Goal: Information Seeking & Learning: Learn about a topic

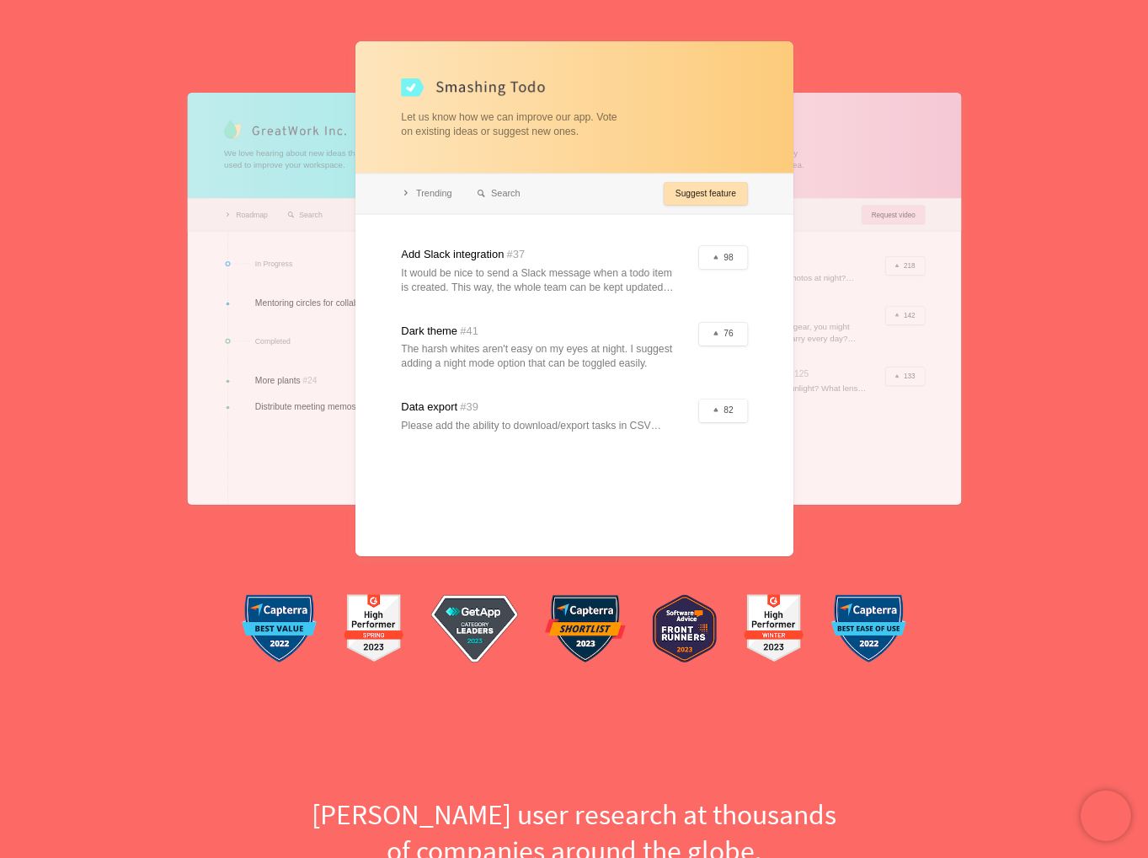
scroll to position [253, 0]
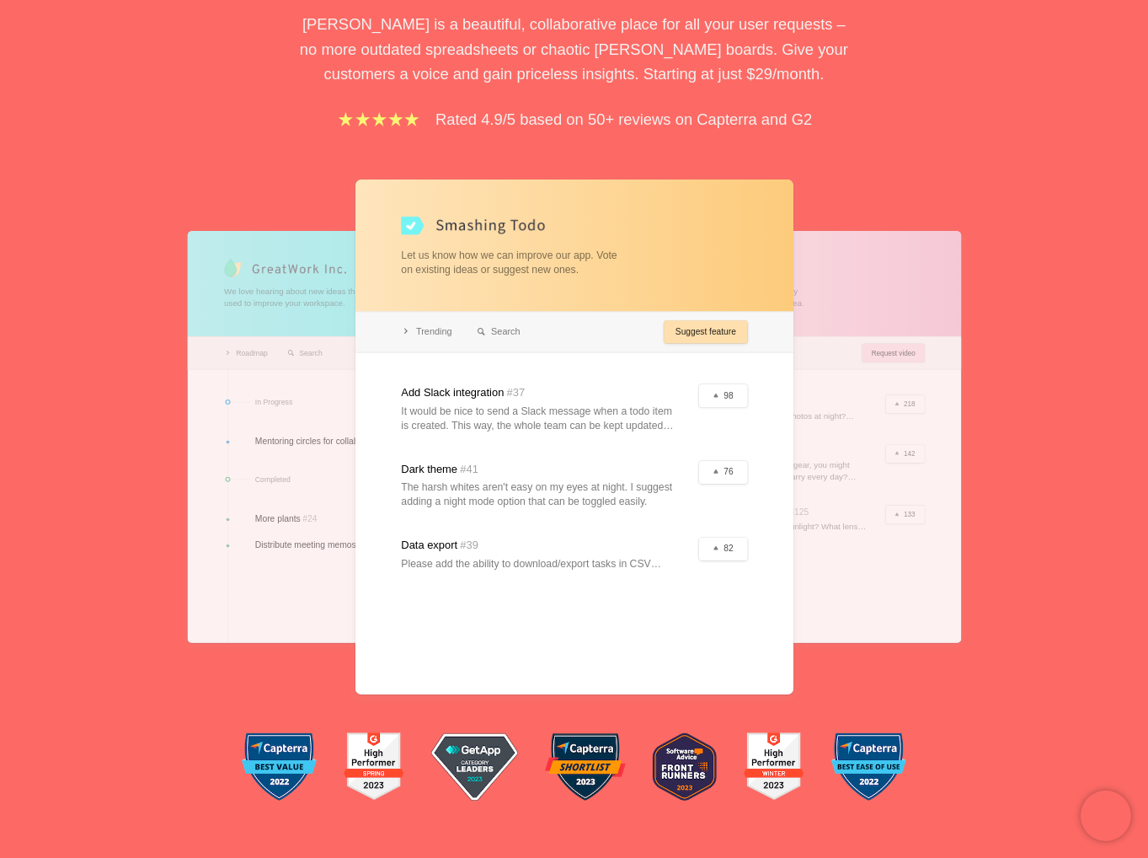
click at [219, 325] on div at bounding box center [362, 437] width 350 height 412
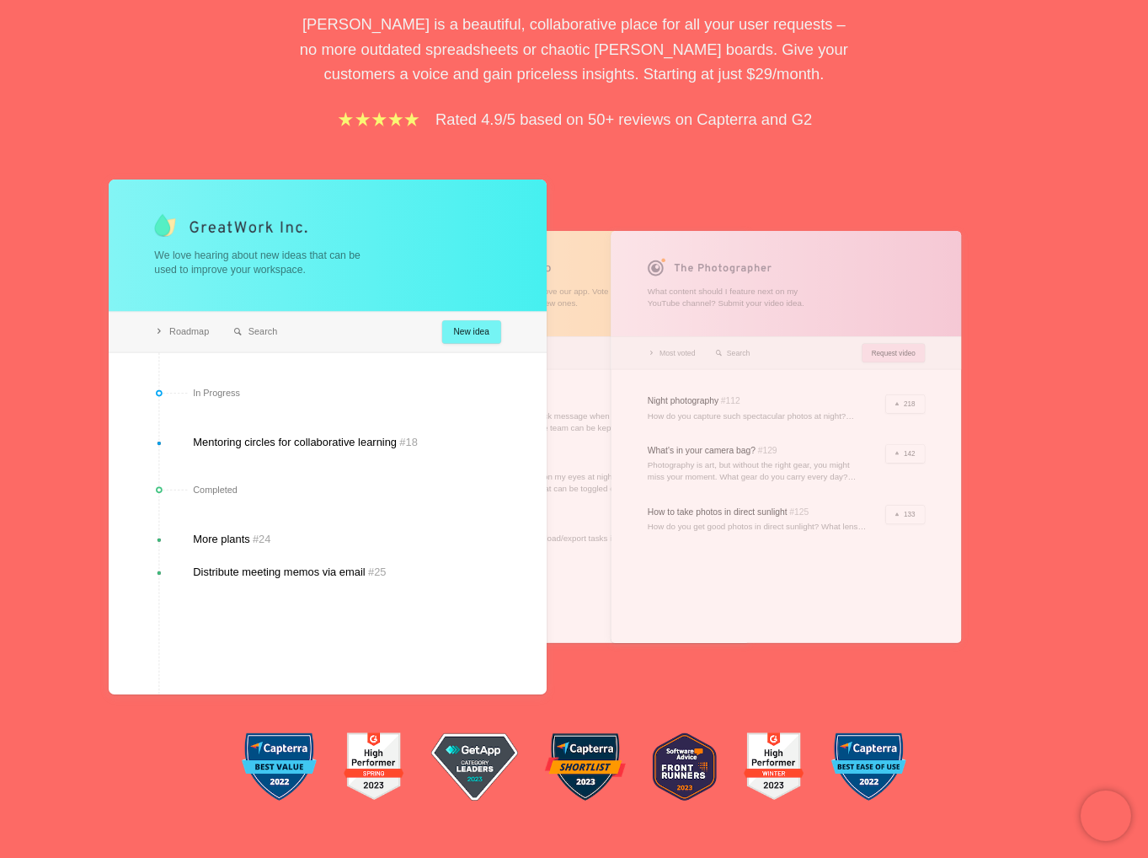
click at [796, 412] on div at bounding box center [786, 437] width 350 height 412
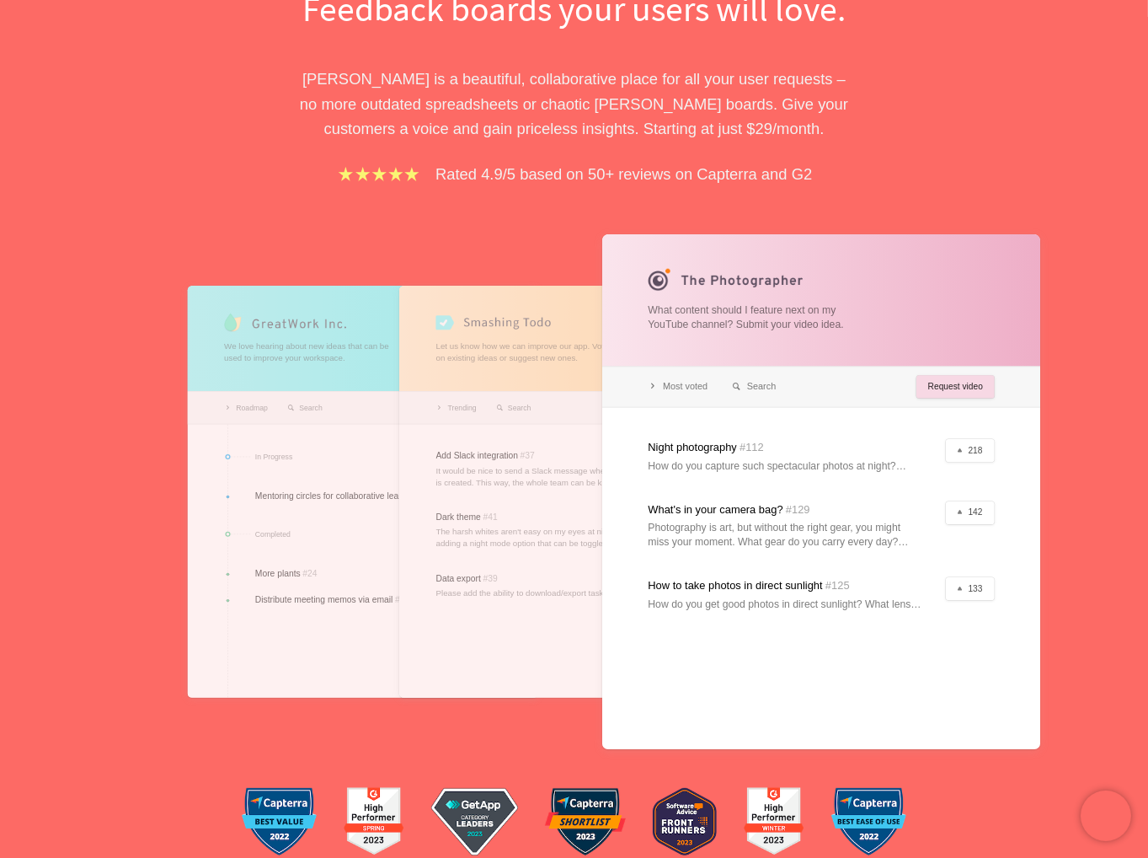
scroll to position [0, 0]
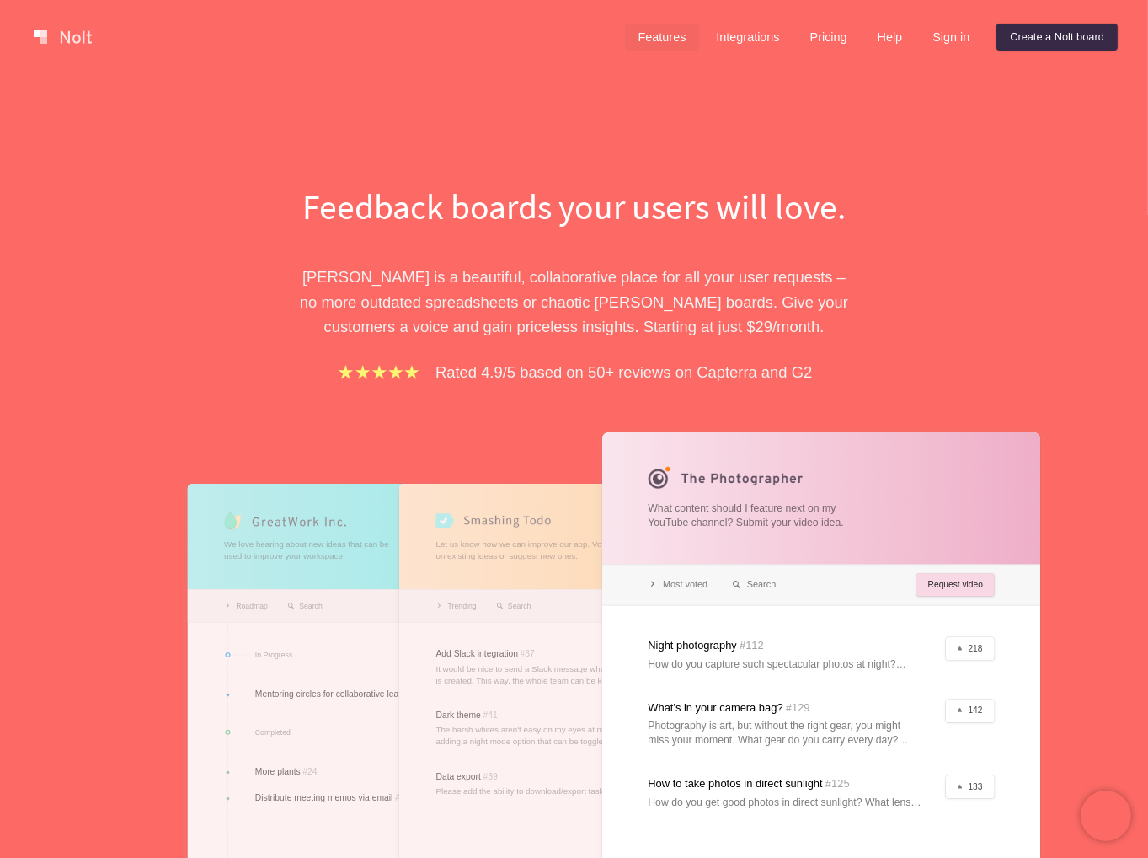
click at [655, 35] on link "Features" at bounding box center [662, 37] width 75 height 27
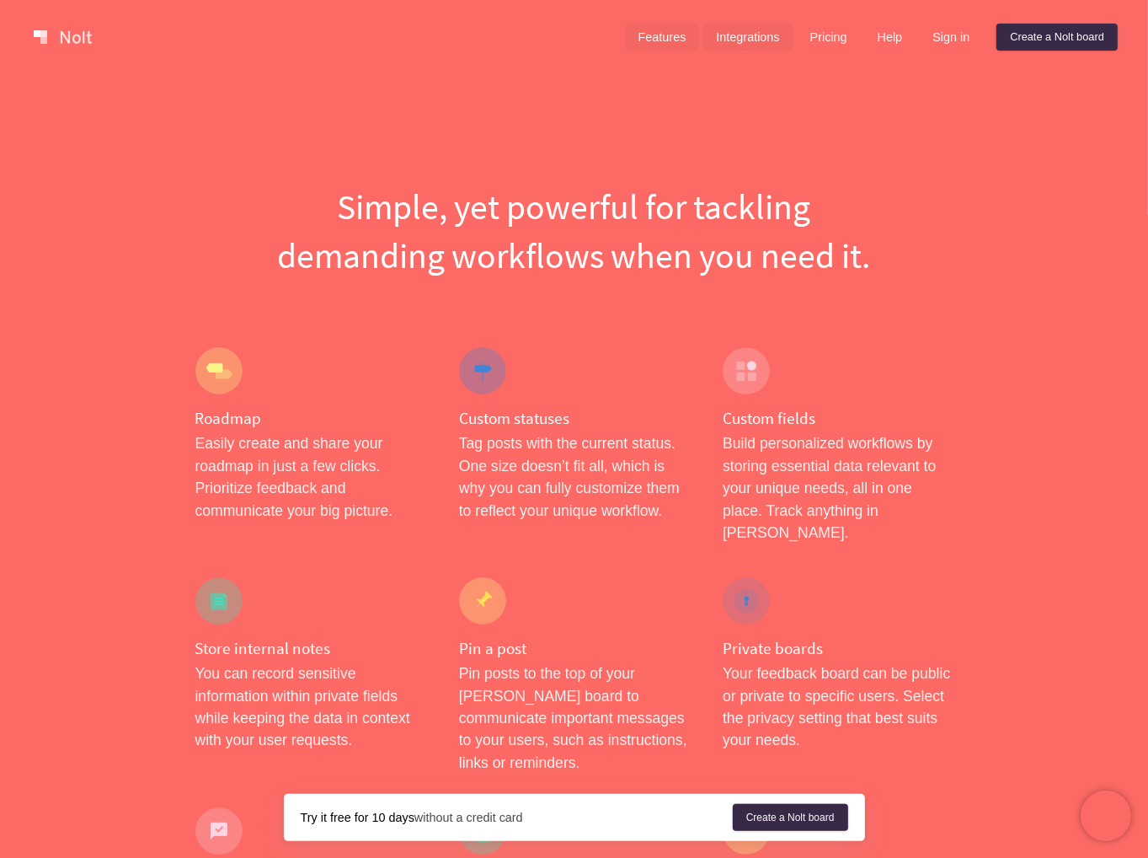
click at [747, 41] on link "Integrations" at bounding box center [748, 37] width 90 height 27
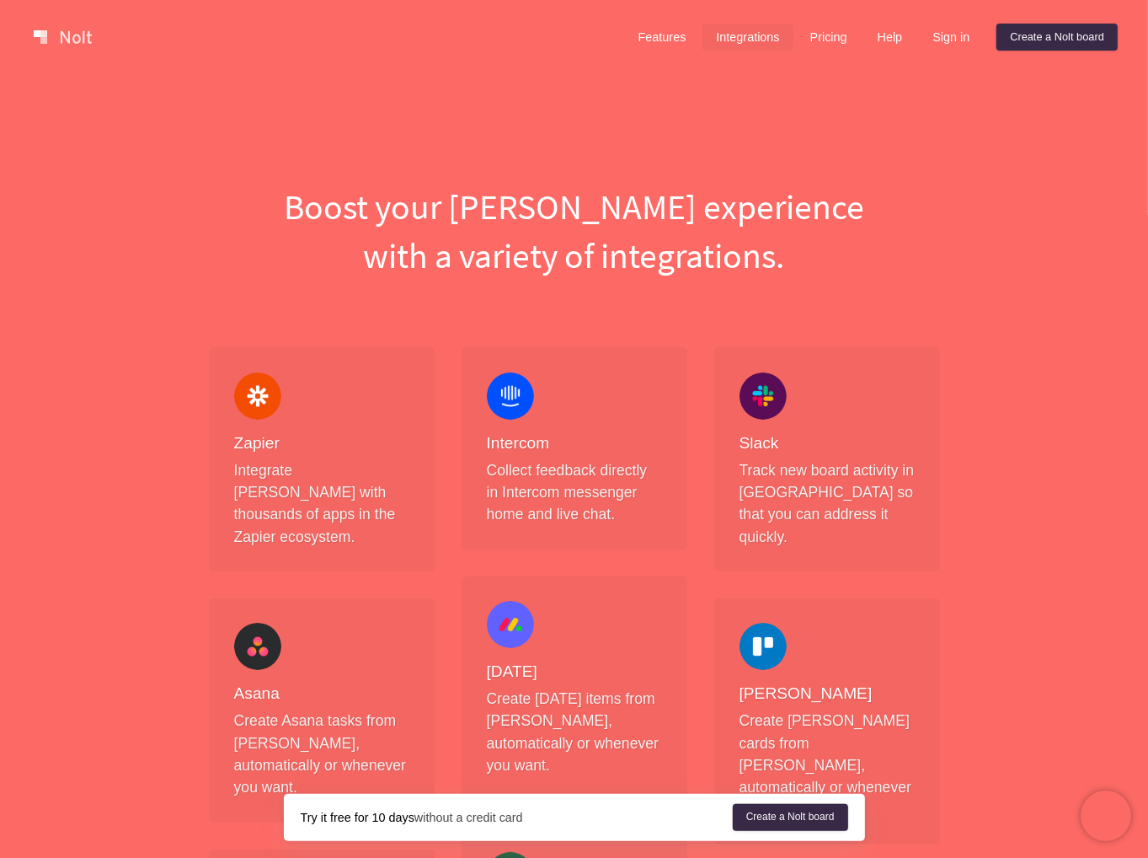
click at [822, 53] on div "Features Integrations Pricing Help Sign in Create a [PERSON_NAME] board" at bounding box center [872, 37] width 500 height 34
click at [822, 42] on link "Pricing" at bounding box center [829, 37] width 64 height 27
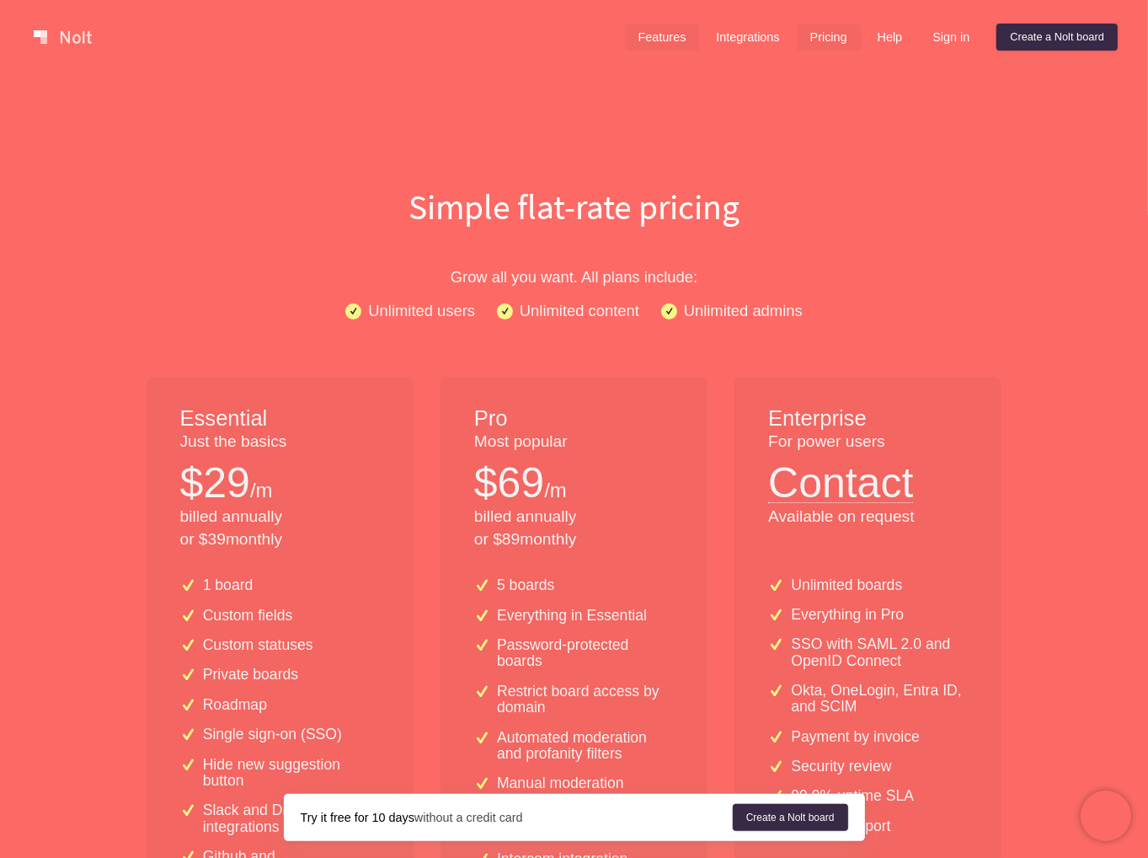
click at [639, 43] on link "Features" at bounding box center [662, 37] width 75 height 27
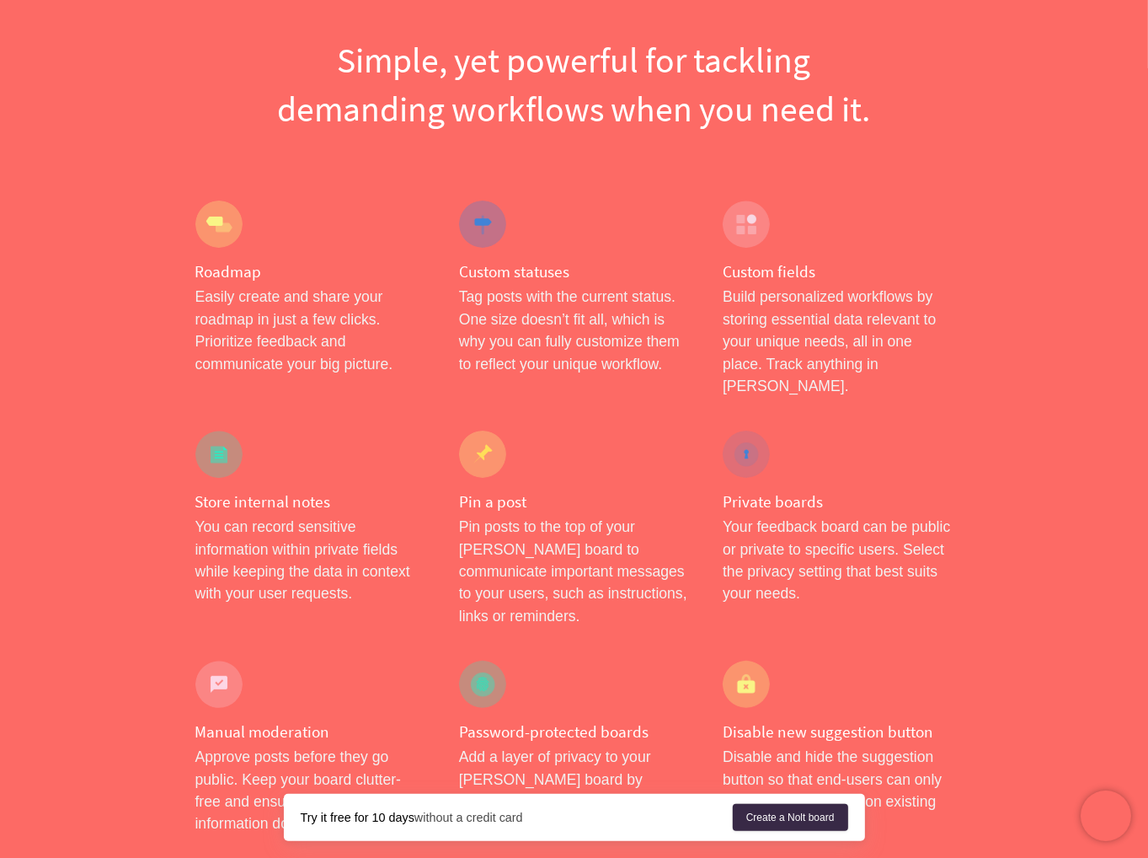
scroll to position [337, 0]
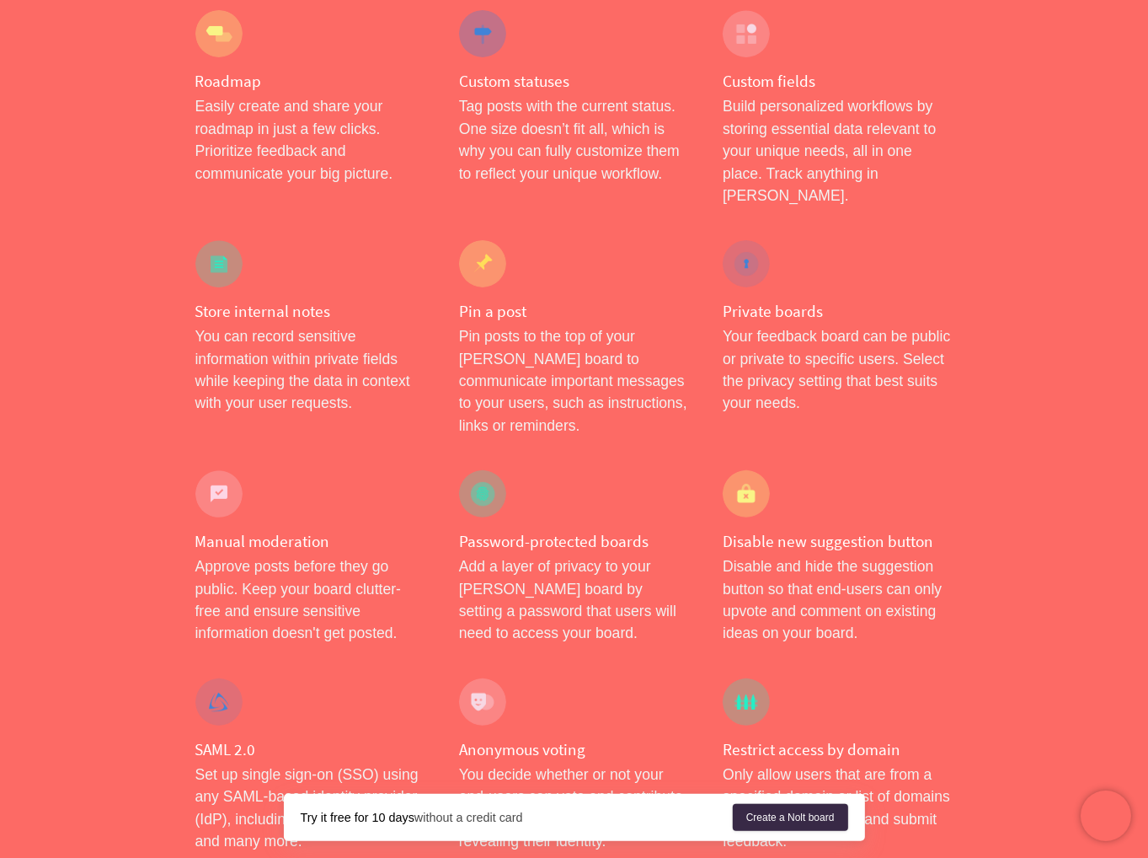
click at [196, 470] on div at bounding box center [218, 493] width 47 height 47
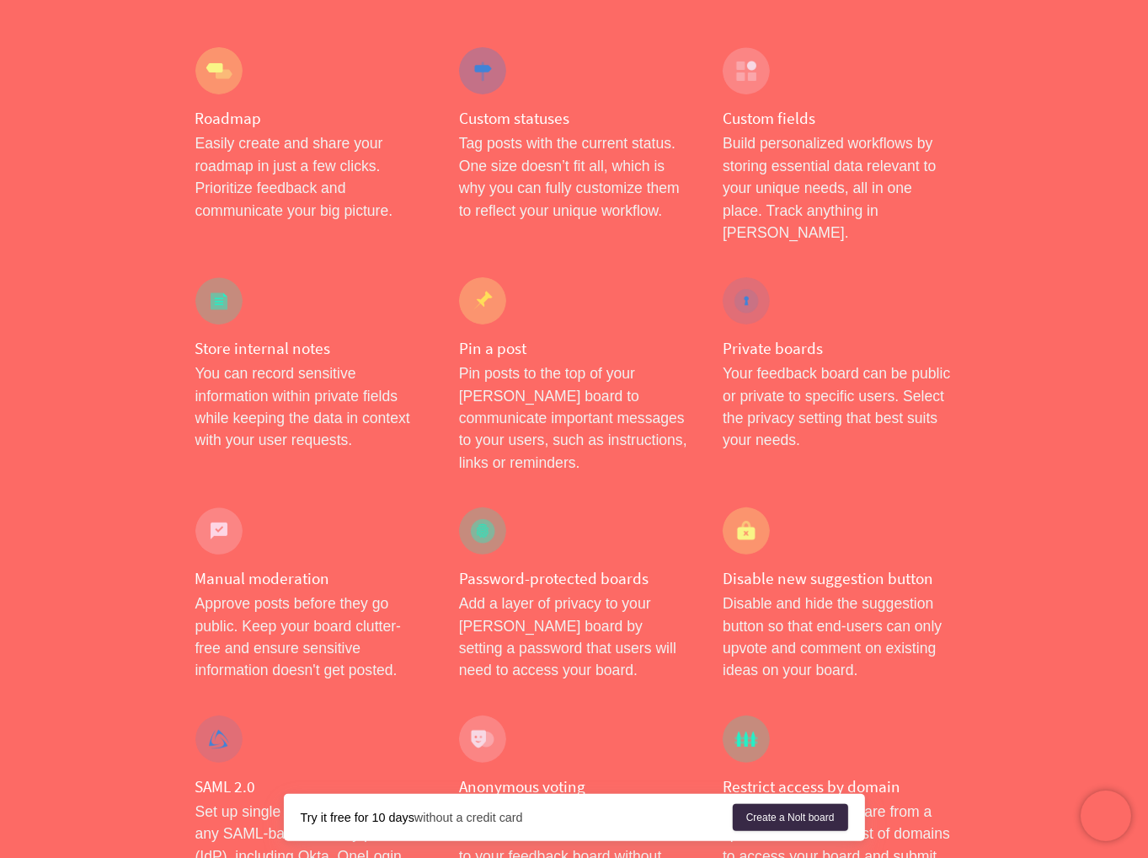
scroll to position [0, 0]
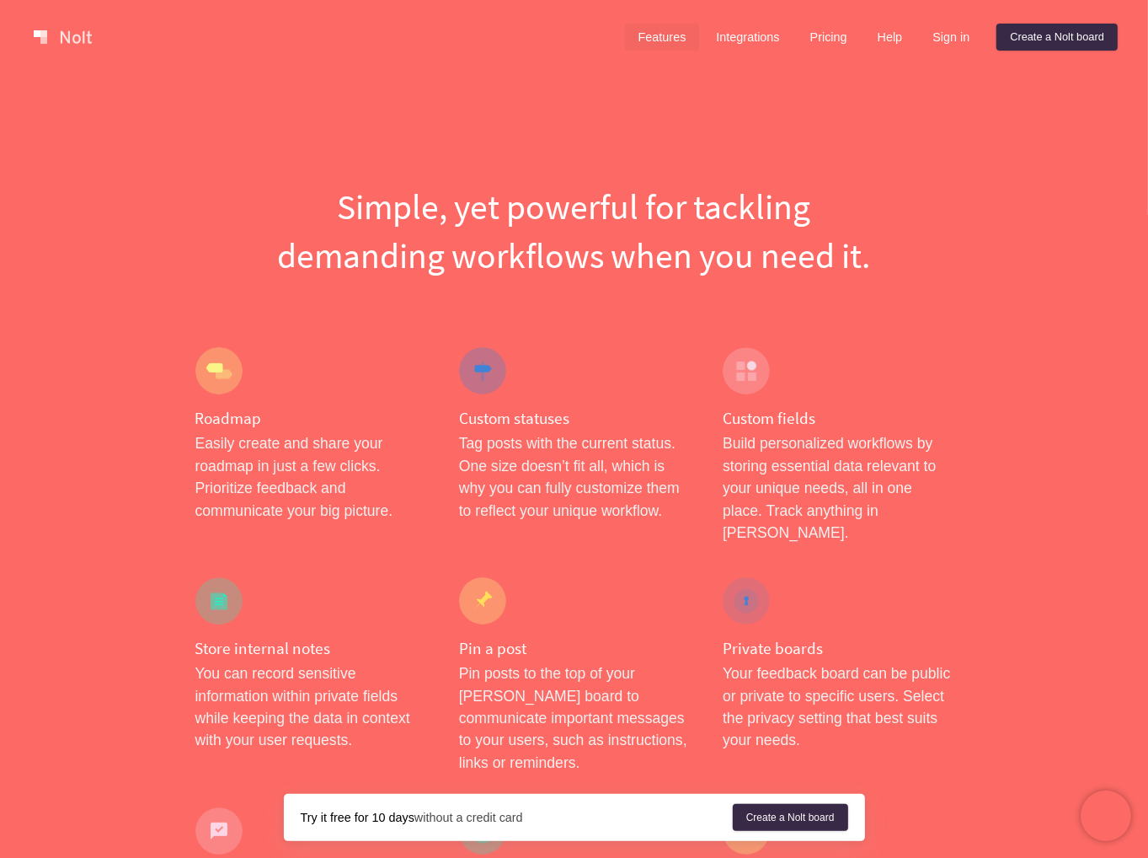
drag, startPoint x: 263, startPoint y: 147, endPoint x: 334, endPoint y: -73, distance: 231.0
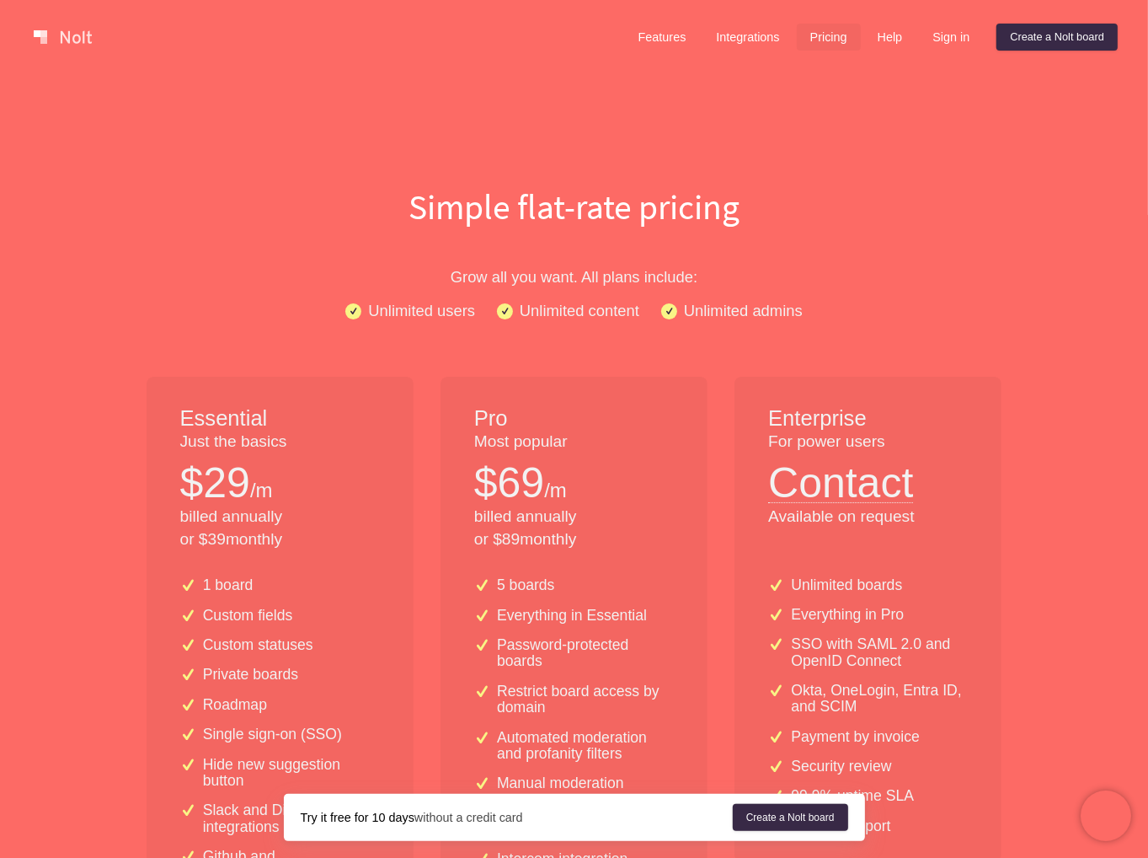
click at [67, 52] on div at bounding box center [324, 37] width 595 height 34
click at [81, 48] on link at bounding box center [63, 37] width 72 height 27
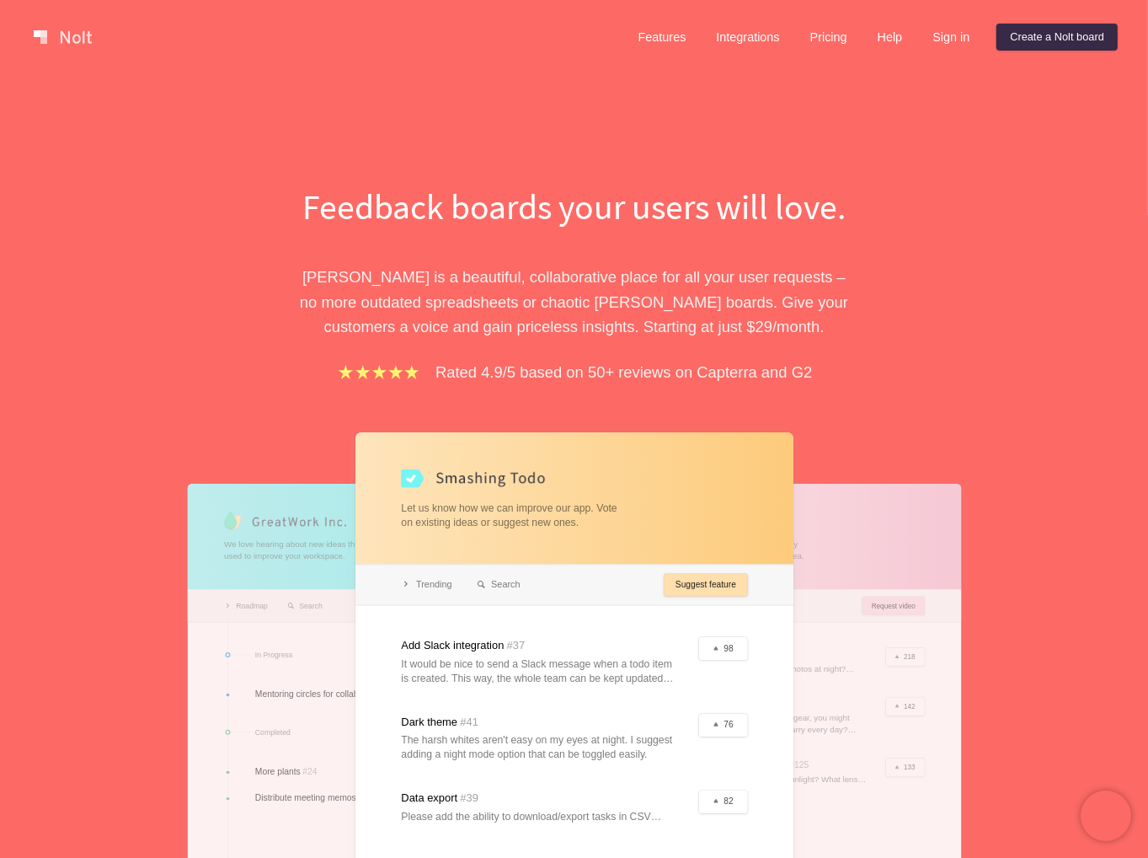
click at [165, 194] on div "Feedback boards your users will love. [PERSON_NAME] is a beautiful, collaborati…" at bounding box center [574, 576] width 1148 height 1005
click at [489, 136] on div "Feedback boards your users will love. [PERSON_NAME] is a beautiful, collaborati…" at bounding box center [574, 576] width 1148 height 1005
